Goal: Information Seeking & Learning: Check status

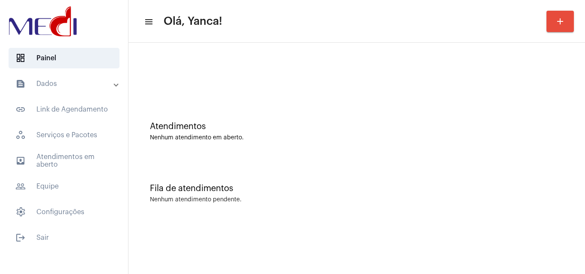
click at [65, 83] on mat-panel-title "text_snippet_outlined Dados" at bounding box center [64, 84] width 99 height 10
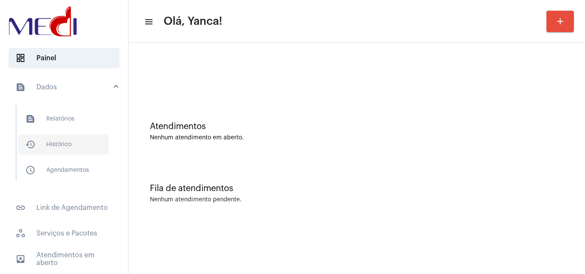
click at [76, 146] on span "history_outlined Histórico" at bounding box center [63, 144] width 90 height 21
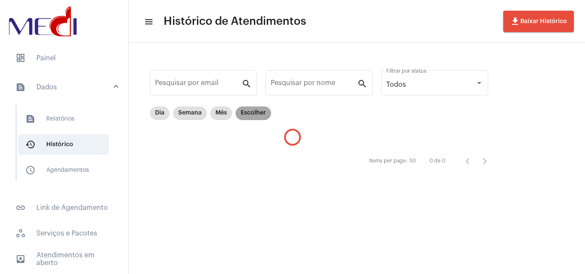
click at [253, 118] on mat-chip "Escolher" at bounding box center [253, 114] width 36 height 14
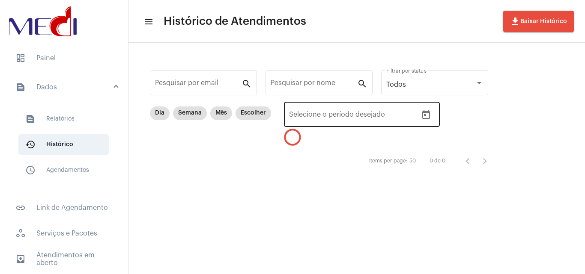
click at [427, 113] on icon "Open calendar" at bounding box center [426, 114] width 8 height 9
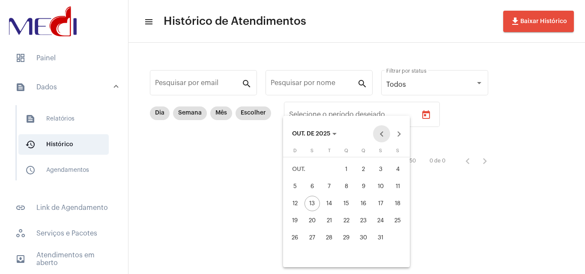
click at [380, 137] on button "Previous month" at bounding box center [381, 133] width 17 height 17
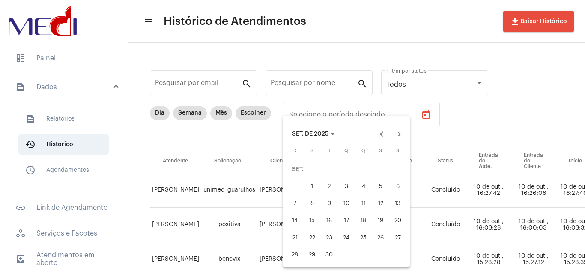
click at [309, 254] on div "29" at bounding box center [311, 254] width 15 height 15
type input "[DATE]"
click at [308, 253] on div "29" at bounding box center [311, 254] width 15 height 15
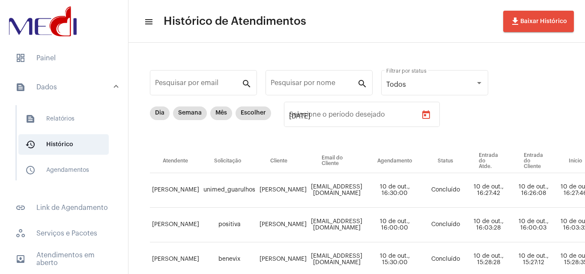
type input "[DATE]"
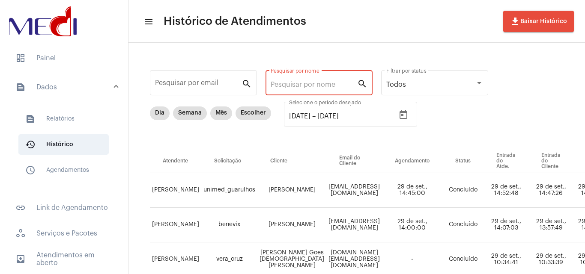
click at [297, 87] on input "Pesquisar por nome" at bounding box center [313, 85] width 86 height 8
paste input "[PERSON_NAME]"
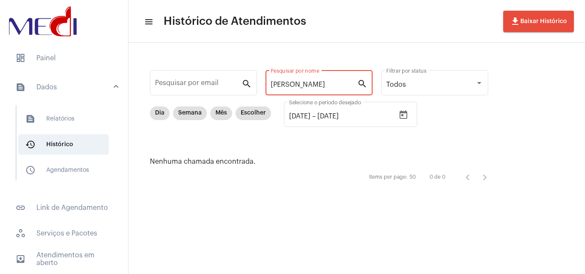
drag, startPoint x: 293, startPoint y: 85, endPoint x: 577, endPoint y: 85, distance: 283.7
click at [577, 85] on div "Pesquisar por email search [PERSON_NAME] Pesquisar por nome search Todos Filtra…" at bounding box center [356, 127] width 456 height 168
type input "[PERSON_NAME]"
click at [229, 80] on div "Pesquisar por email search [PERSON_NAME] por nome search Todos Filtrar por stat…" at bounding box center [323, 126] width 372 height 151
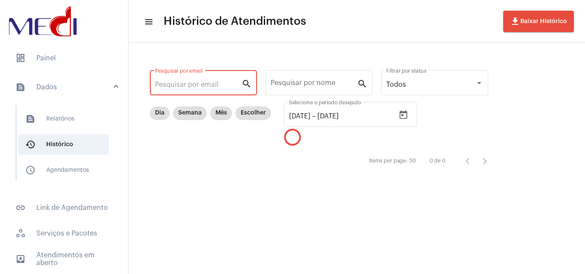
click at [193, 83] on input "Pesquisar por email" at bounding box center [198, 85] width 86 height 8
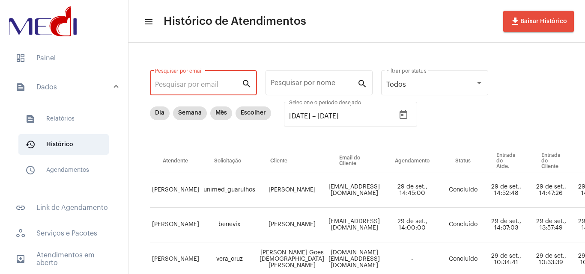
paste input "[EMAIL_ADDRESS][DOMAIN_NAME]"
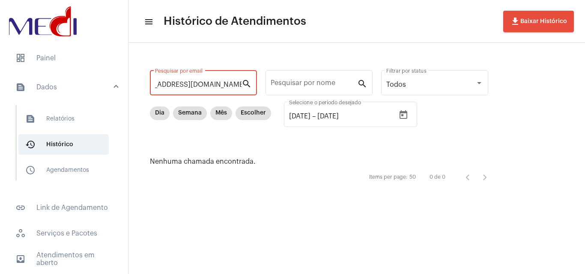
scroll to position [0, 24]
drag, startPoint x: 165, startPoint y: 81, endPoint x: 501, endPoint y: 126, distance: 338.9
click at [501, 126] on div "[EMAIL_ADDRESS][DOMAIN_NAME] Pesquisar por email search Pesquisar por nome sear…" at bounding box center [323, 126] width 372 height 151
type input "[PERSON_NAME]"
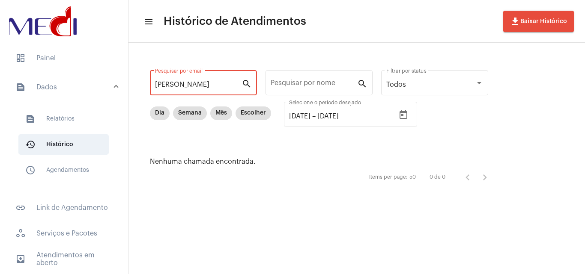
drag, startPoint x: 136, startPoint y: 83, endPoint x: 131, endPoint y: 80, distance: 5.4
click at [129, 84] on div "[PERSON_NAME] por email search Pesquisar por nome search Todos Filtrar por stat…" at bounding box center [356, 127] width 456 height 168
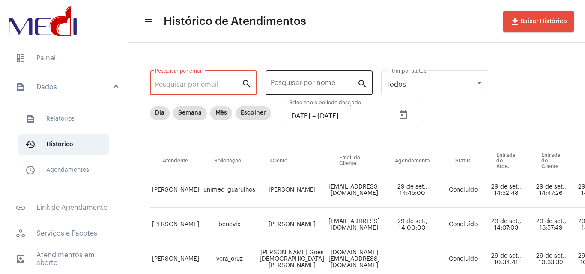
click at [275, 86] on input "Pesquisar por nome" at bounding box center [313, 85] width 86 height 8
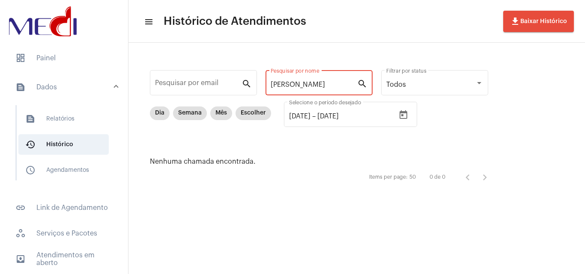
type input "[PERSON_NAME]"
drag, startPoint x: 320, startPoint y: 90, endPoint x: 259, endPoint y: 88, distance: 60.8
click at [259, 88] on div "Pesquisar por email search [PERSON_NAME] por nome search Todos Filtrar por stat…" at bounding box center [323, 126] width 372 height 151
click at [323, 84] on input "[PERSON_NAME]" at bounding box center [313, 85] width 86 height 8
click at [318, 86] on input "[PERSON_NAME]" at bounding box center [313, 85] width 86 height 8
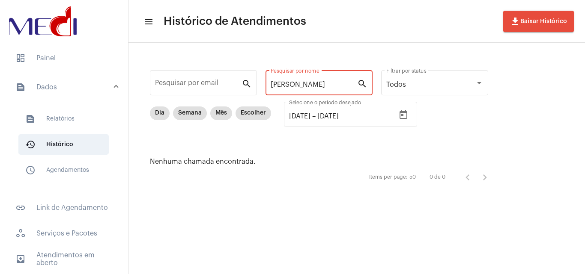
drag, startPoint x: 319, startPoint y: 86, endPoint x: 147, endPoint y: 64, distance: 173.5
click at [143, 71] on div "Pesquisar por email search [PERSON_NAME] por nome search Todos Filtrar por stat…" at bounding box center [323, 126] width 372 height 151
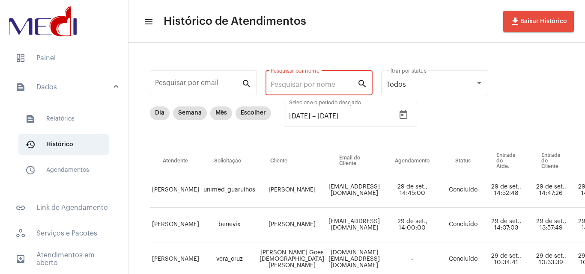
click at [308, 84] on input "Pesquisar por nome" at bounding box center [313, 85] width 86 height 8
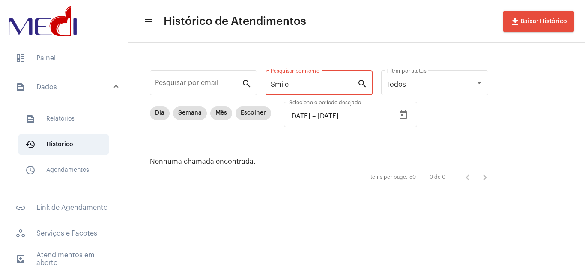
type input "Smile"
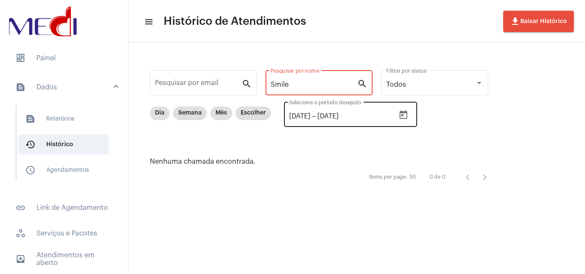
click at [408, 113] on icon "Open calendar" at bounding box center [403, 115] width 10 height 10
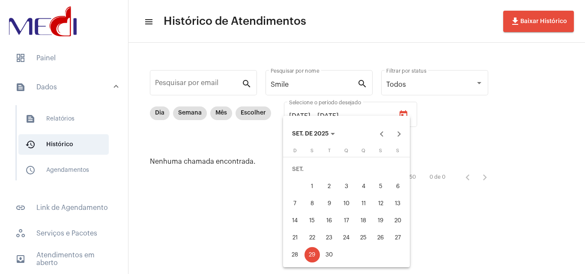
click at [386, 238] on div "26" at bounding box center [380, 237] width 15 height 15
type input "[DATE]"
click at [385, 237] on div "26" at bounding box center [380, 237] width 15 height 15
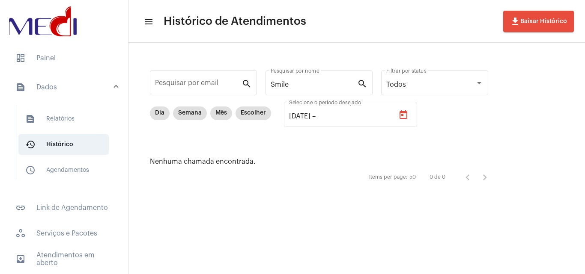
type input "[DATE]"
click at [302, 82] on input "Smile" at bounding box center [313, 85] width 86 height 8
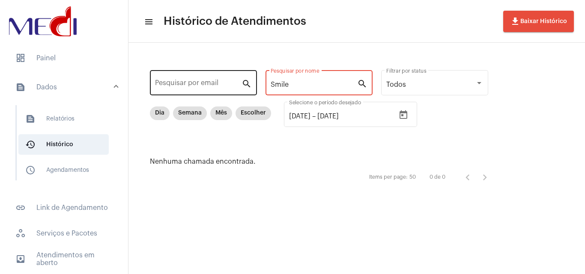
drag, startPoint x: 300, startPoint y: 83, endPoint x: 167, endPoint y: 79, distance: 133.6
click at [167, 80] on div "Pesquisar por email search Smile Pesquisar por nome search Todos Filtrar por st…" at bounding box center [323, 126] width 372 height 151
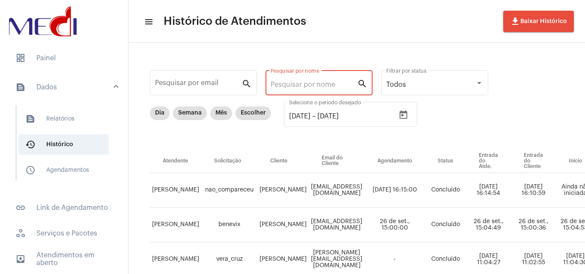
click at [283, 79] on div "Pesquisar por nome" at bounding box center [313, 81] width 86 height 27
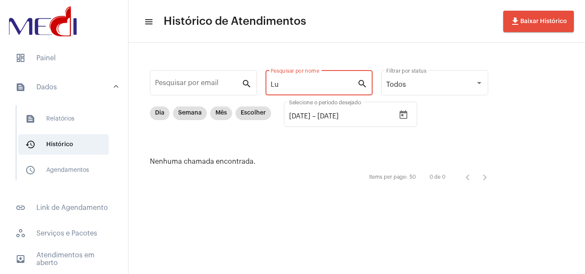
type input "L"
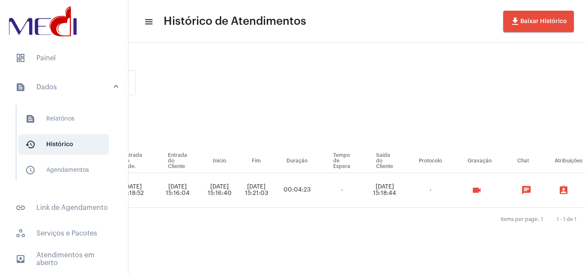
scroll to position [0, 359]
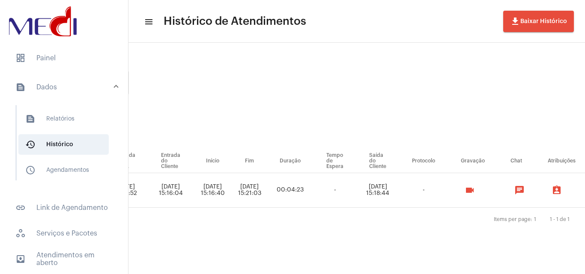
type input "[PERSON_NAME]"
click at [475, 190] on mat-icon "videocam" at bounding box center [469, 190] width 10 height 10
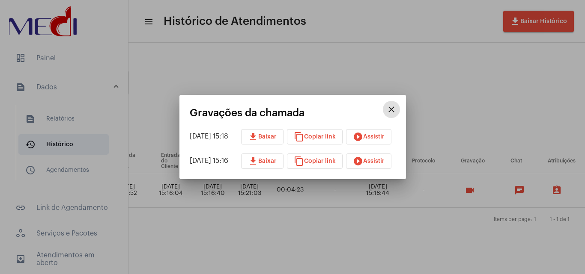
click at [384, 135] on span "play_circle_filled Assistir" at bounding box center [369, 137] width 32 height 6
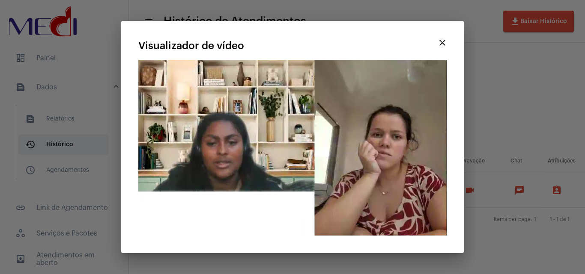
click at [443, 42] on mat-icon "close" at bounding box center [442, 43] width 10 height 10
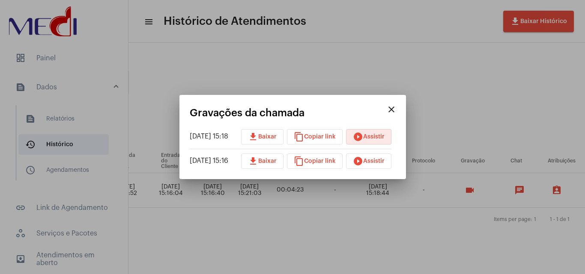
click at [384, 159] on span "play_circle_filled Assistir" at bounding box center [369, 161] width 32 height 6
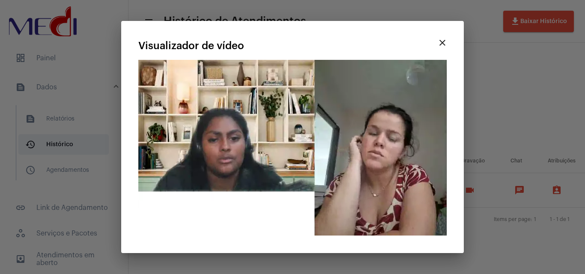
click at [442, 46] on mat-icon "close" at bounding box center [442, 43] width 10 height 10
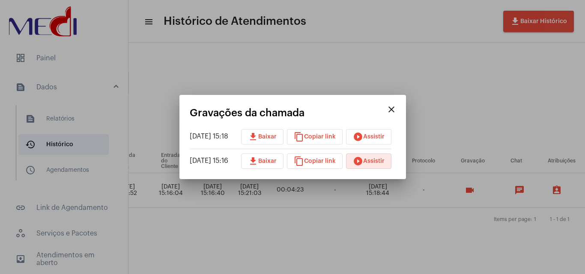
click at [275, 139] on span "download Baixar" at bounding box center [262, 137] width 29 height 6
